Goal: Check status

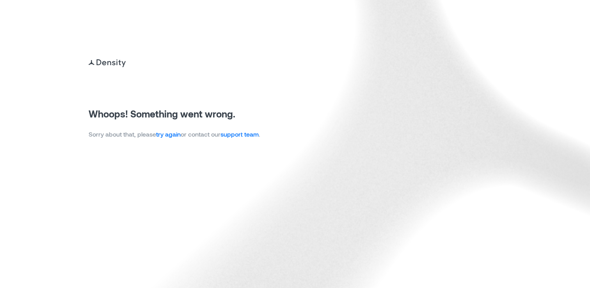
click at [168, 134] on link "try again" at bounding box center [168, 133] width 25 height 7
